Goal: Task Accomplishment & Management: Complete application form

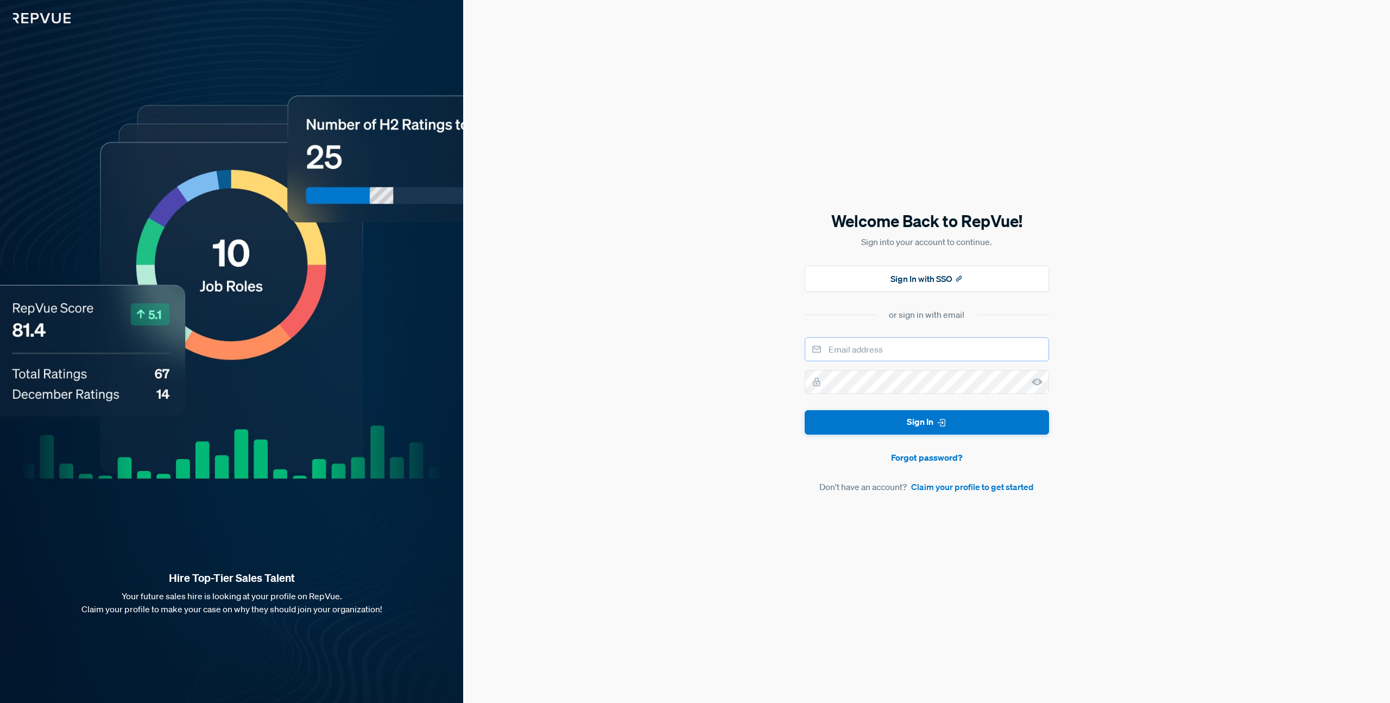
click at [902, 353] on input "email" at bounding box center [927, 349] width 244 height 24
type input "[EMAIL_ADDRESS][DOMAIN_NAME]"
click at [805, 410] on button "Sign In" at bounding box center [927, 422] width 244 height 24
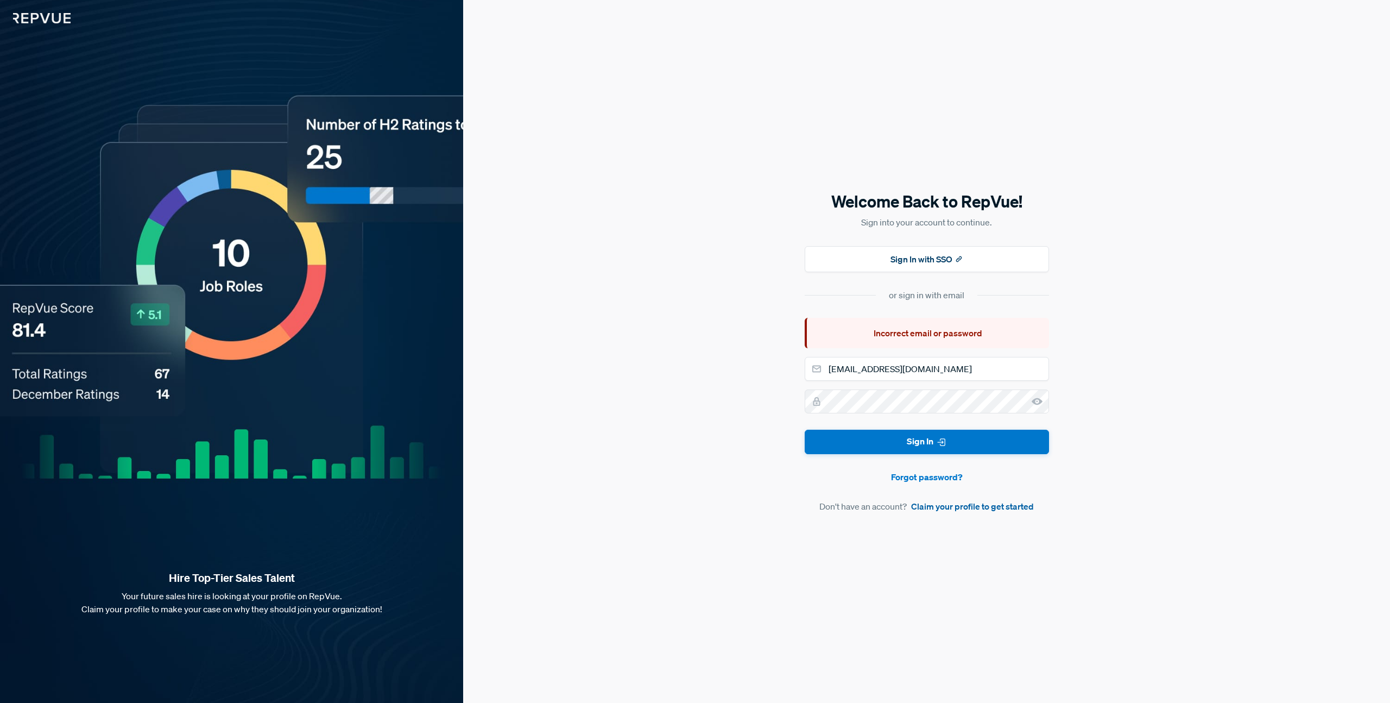
click at [959, 503] on link "Claim your profile to get started" at bounding box center [972, 506] width 123 height 13
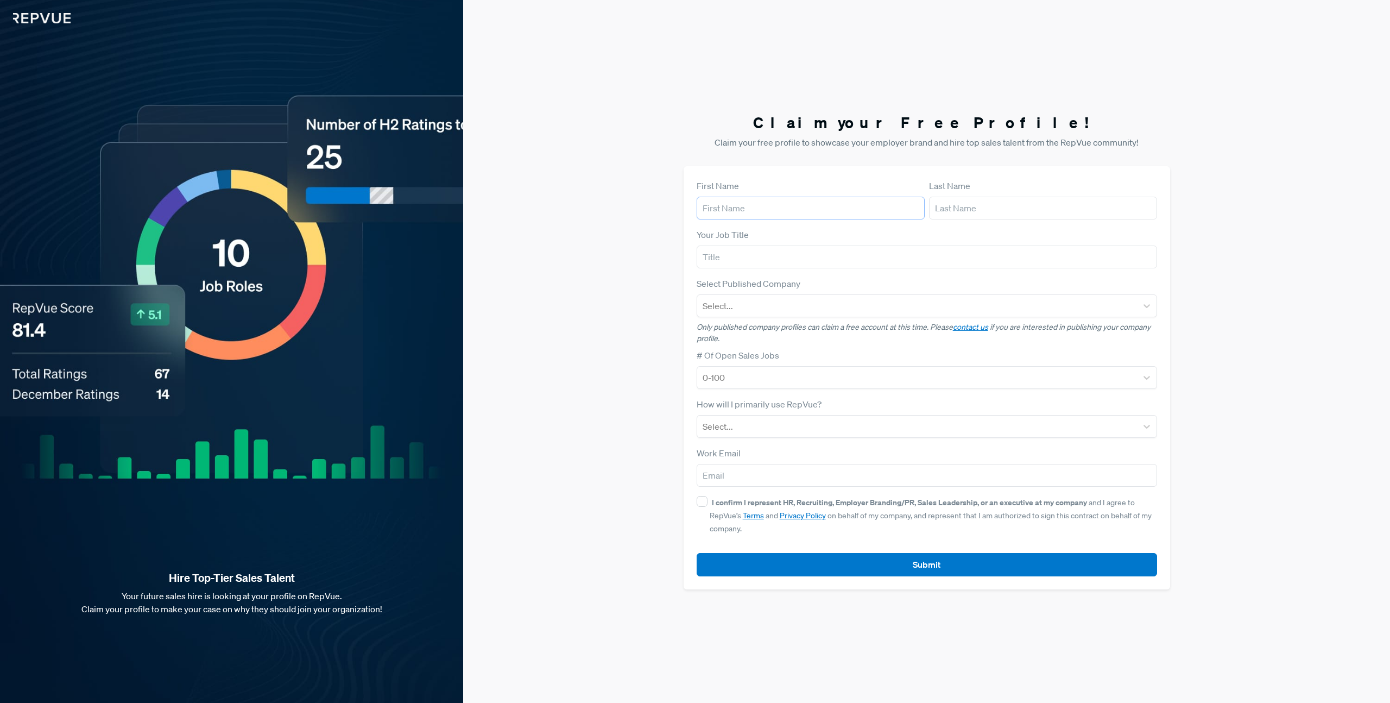
click at [773, 213] on input "text" at bounding box center [811, 208] width 228 height 23
type input "Cem"
type input "[PERSON_NAME]"
type input "aumico AG"
type input "[EMAIL_ADDRESS][PERSON_NAME][DOMAIN_NAME]"
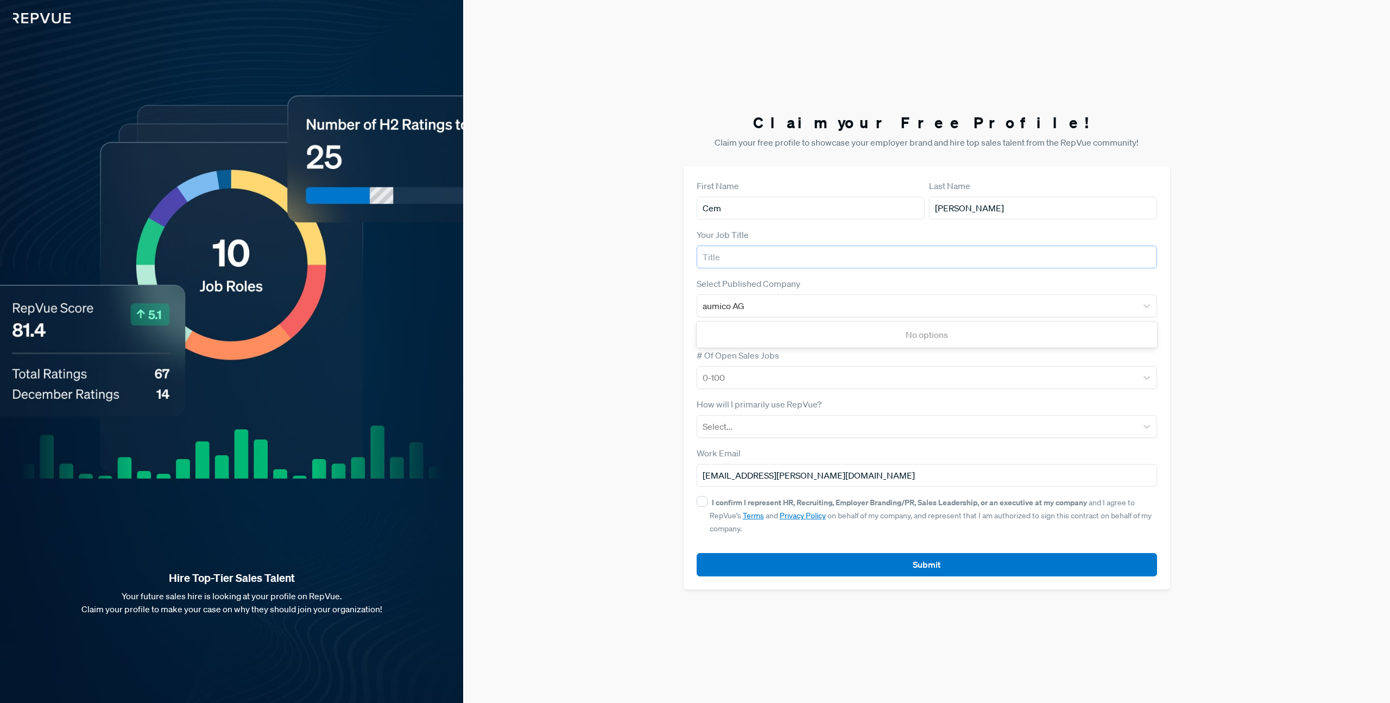
click at [751, 261] on input "text" at bounding box center [927, 256] width 461 height 23
type input "Account Executive"
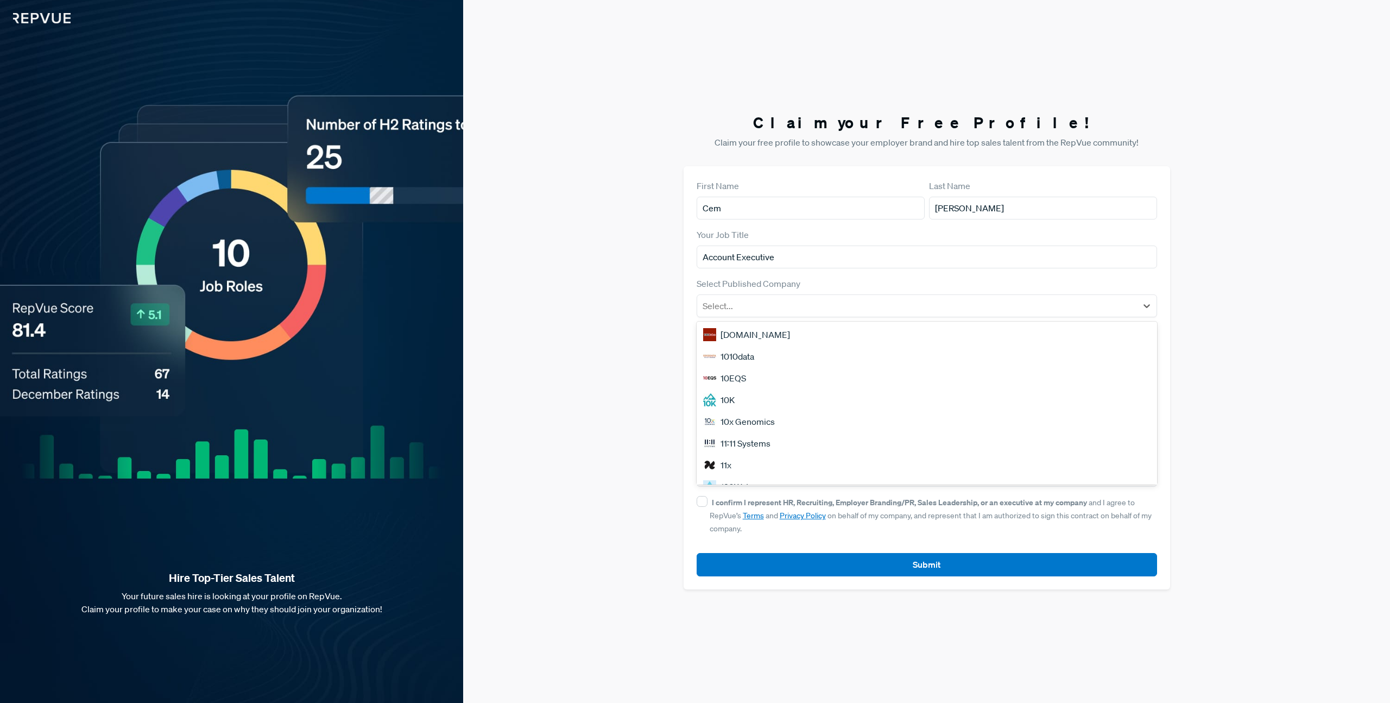
click at [1237, 309] on div "Claim your Free Profile! Claim your free profile to showcase your employer bran…" at bounding box center [926, 351] width 927 height 703
